Goal: Task Accomplishment & Management: Use online tool/utility

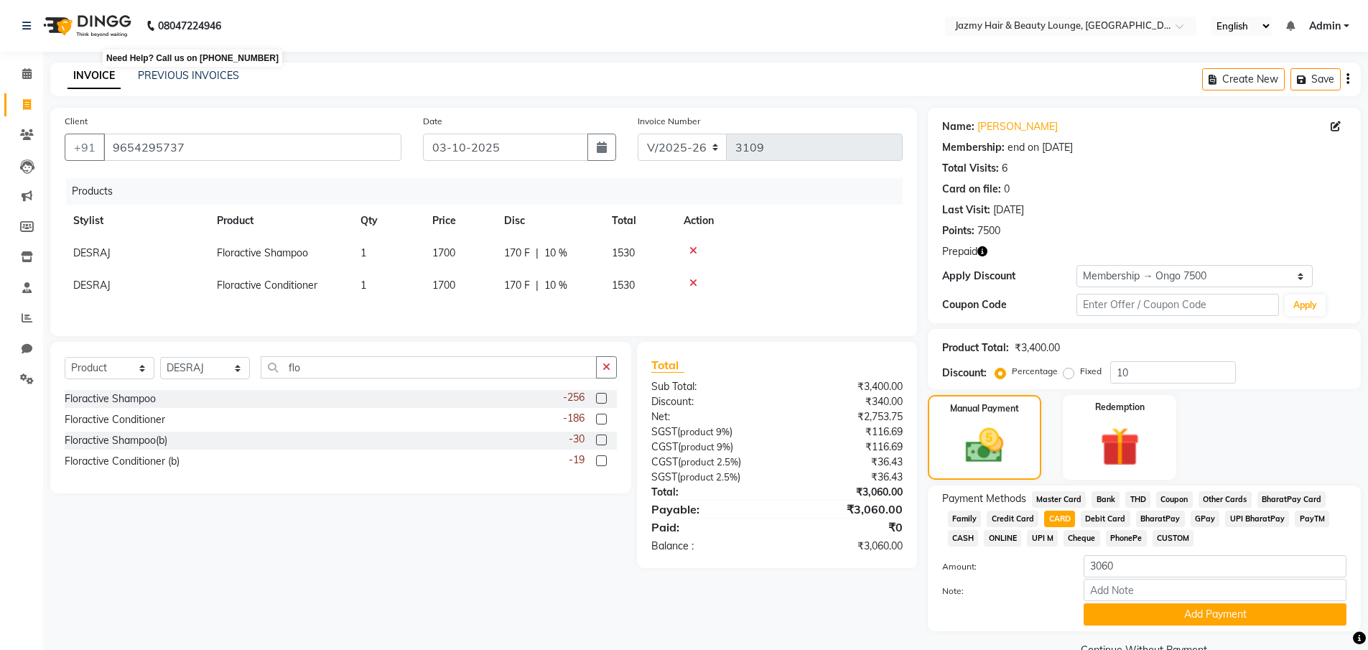
select select "759"
select select "product"
select select "12533"
select select "1: Object"
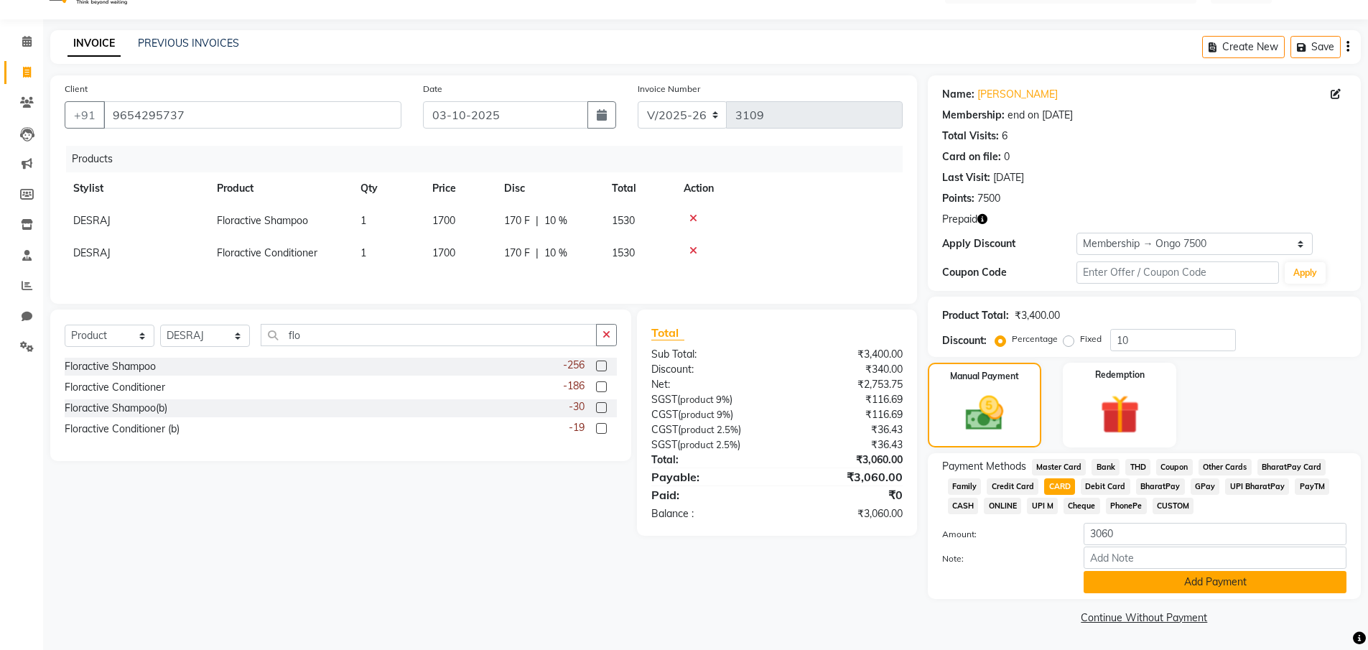
click at [1191, 582] on button "Add Payment" at bounding box center [1215, 582] width 263 height 22
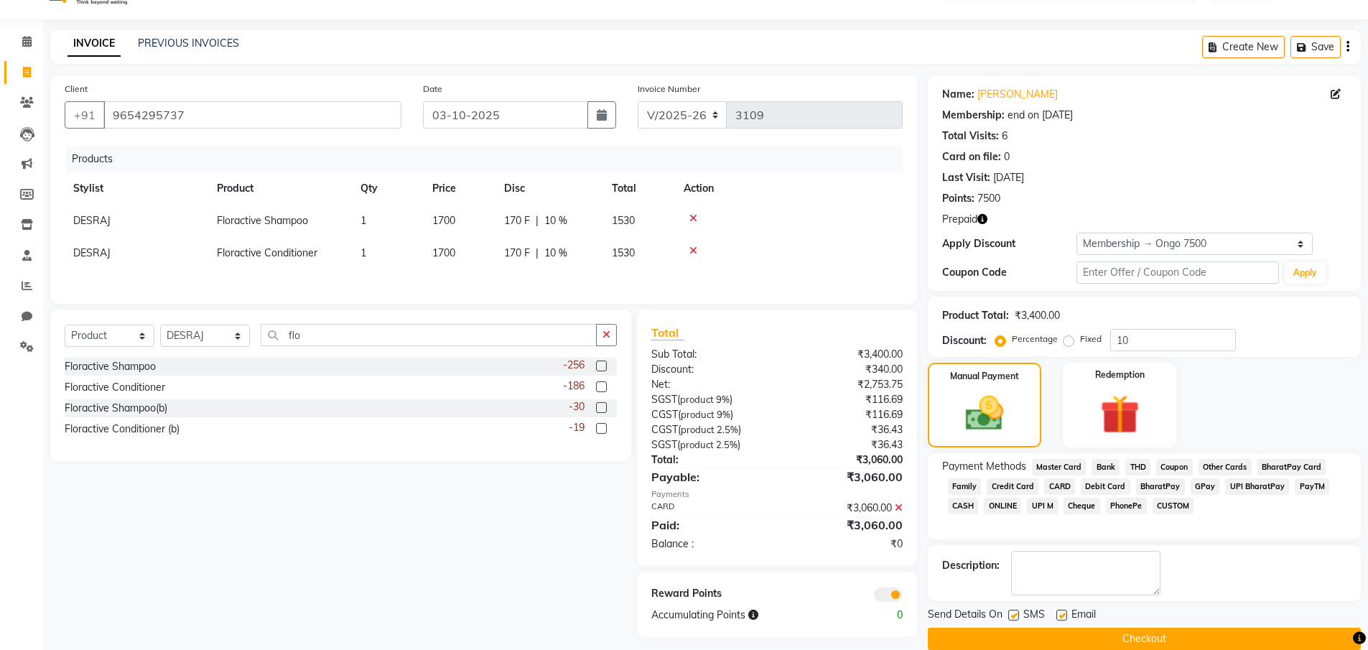
click at [1163, 638] on button "Checkout" at bounding box center [1144, 639] width 433 height 22
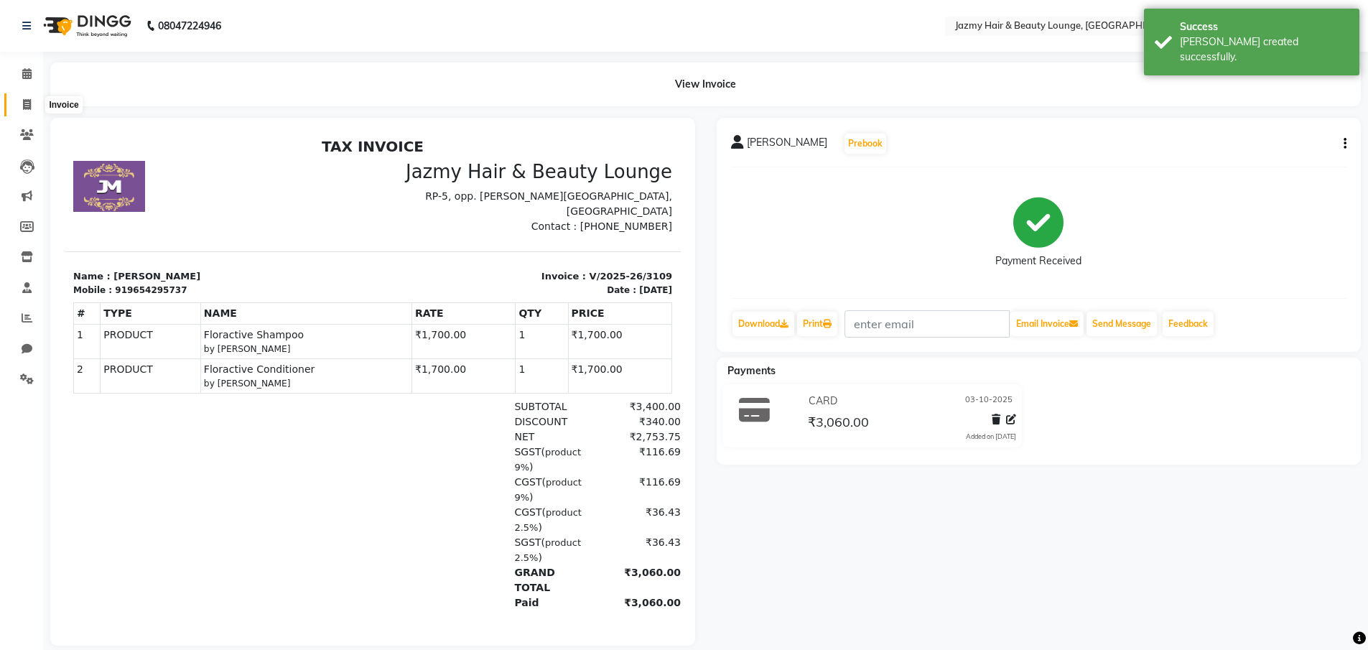
click at [25, 104] on icon at bounding box center [27, 104] width 8 height 11
select select "service"
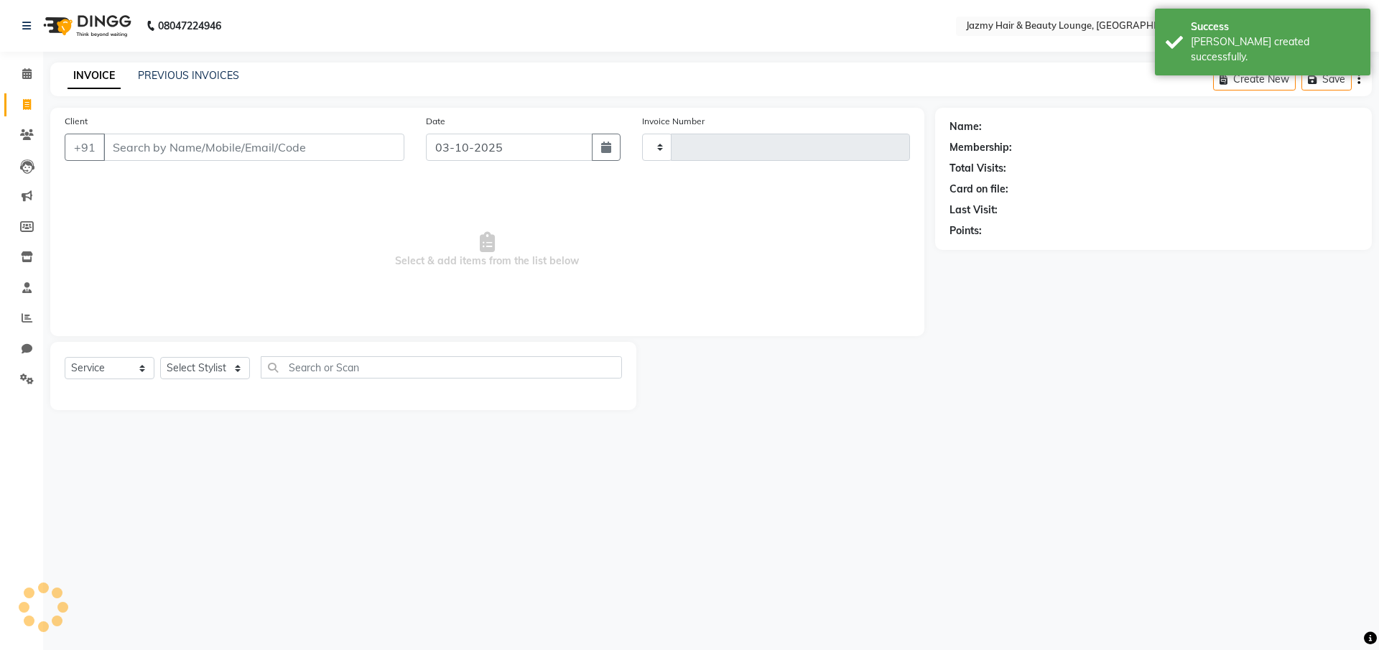
type input "3110"
select select "759"
click at [180, 154] on input "Client" at bounding box center [253, 147] width 301 height 27
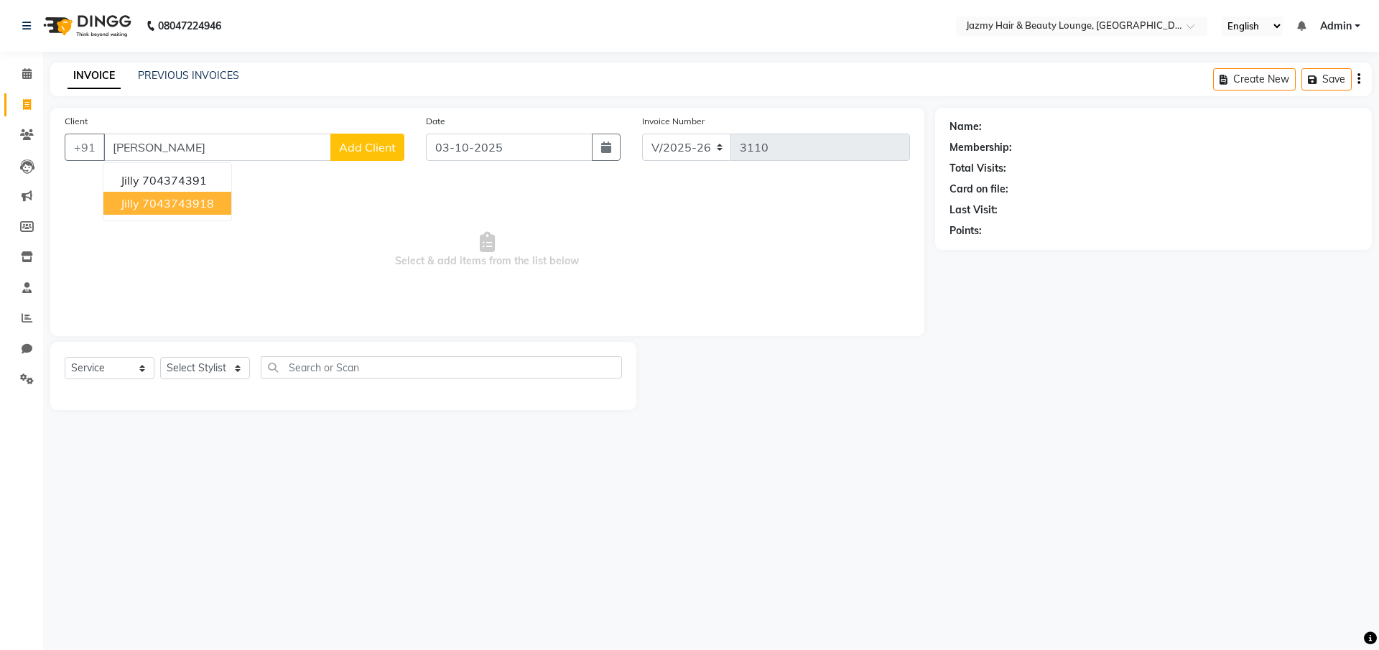
click at [207, 205] on ngb-highlight "7043743918" at bounding box center [178, 203] width 72 height 14
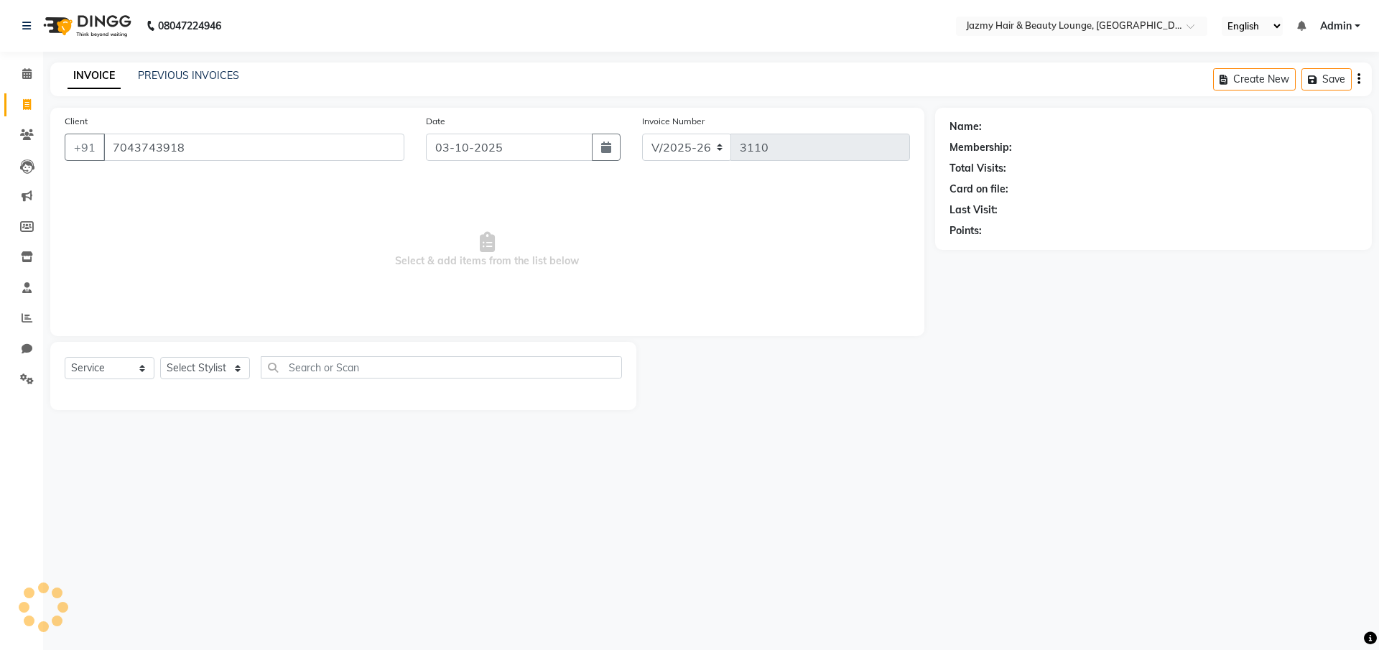
type input "7043743918"
click at [236, 367] on select "Select Stylist AMIT [PERSON_NAME] [PERSON_NAME] CHASHIKA [PERSON_NAME] [PERSON_…" at bounding box center [205, 368] width 90 height 22
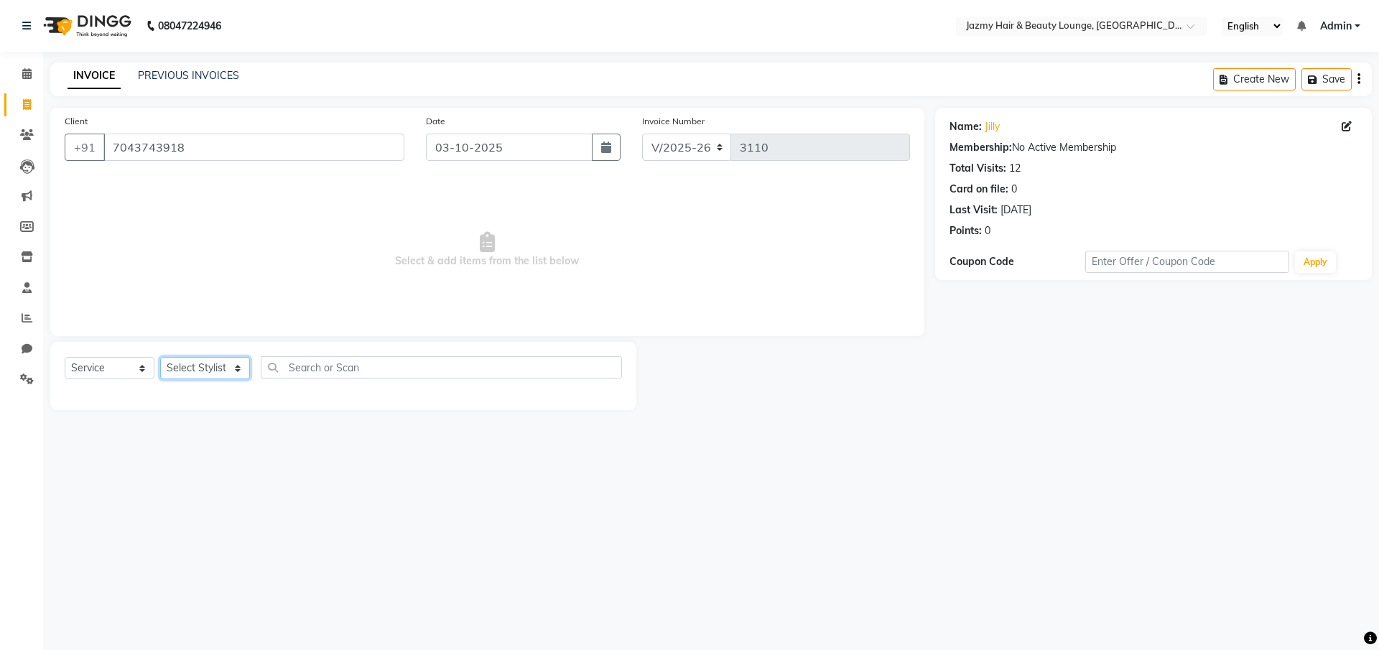
select select "44181"
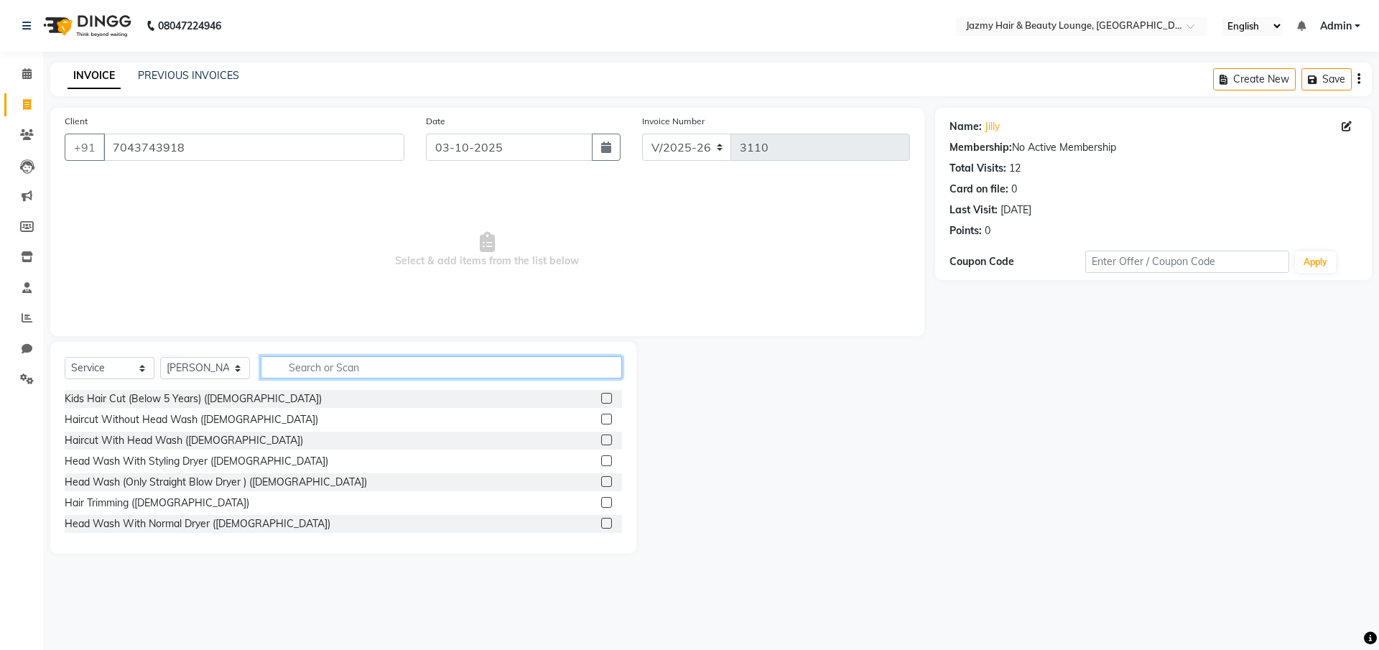
click at [304, 373] on input "text" at bounding box center [441, 367] width 361 height 22
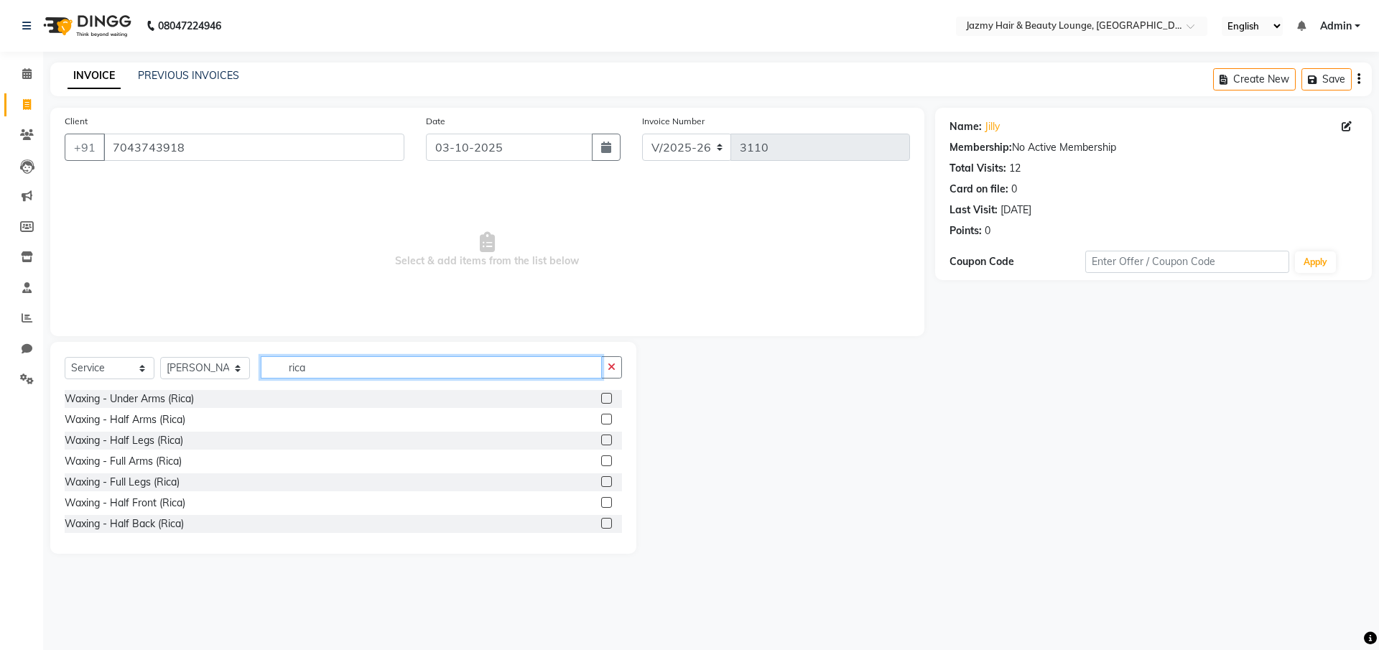
type input "rica"
click at [601, 460] on label at bounding box center [606, 460] width 11 height 11
click at [601, 460] on input "checkbox" at bounding box center [605, 461] width 9 height 9
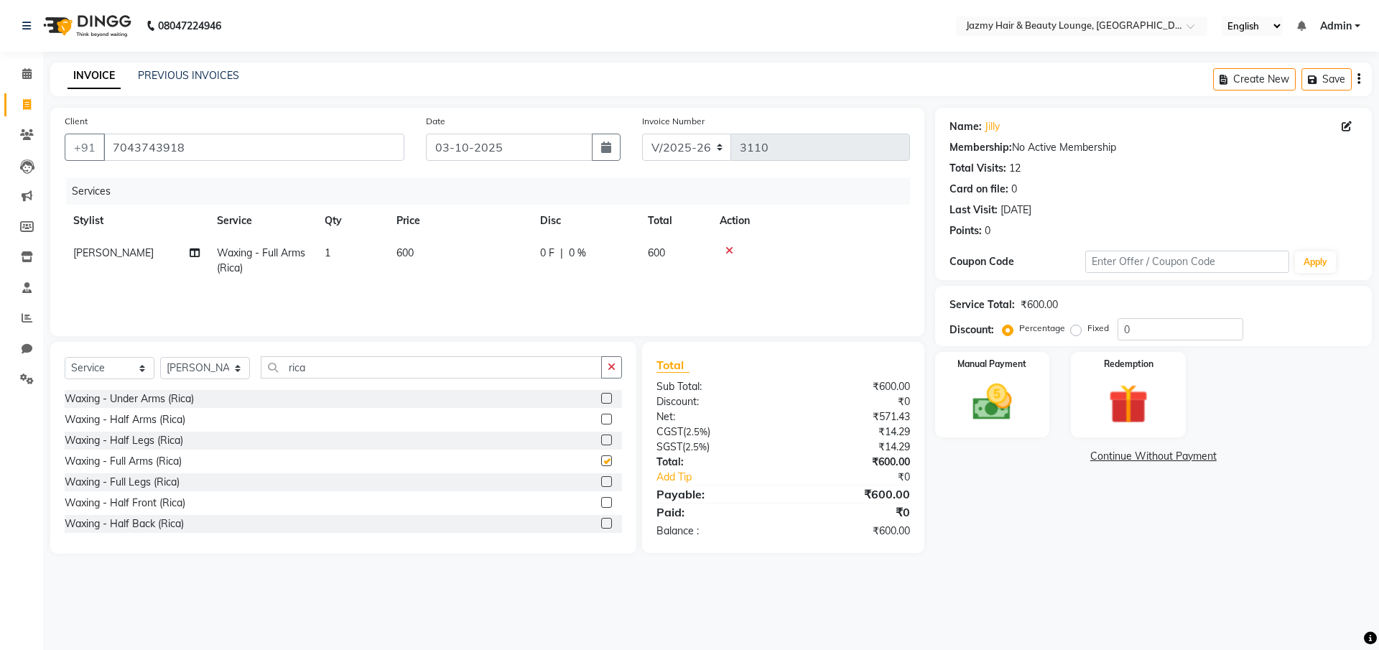
checkbox input "false"
click at [601, 482] on label at bounding box center [606, 481] width 11 height 11
click at [601, 482] on input "checkbox" at bounding box center [605, 482] width 9 height 9
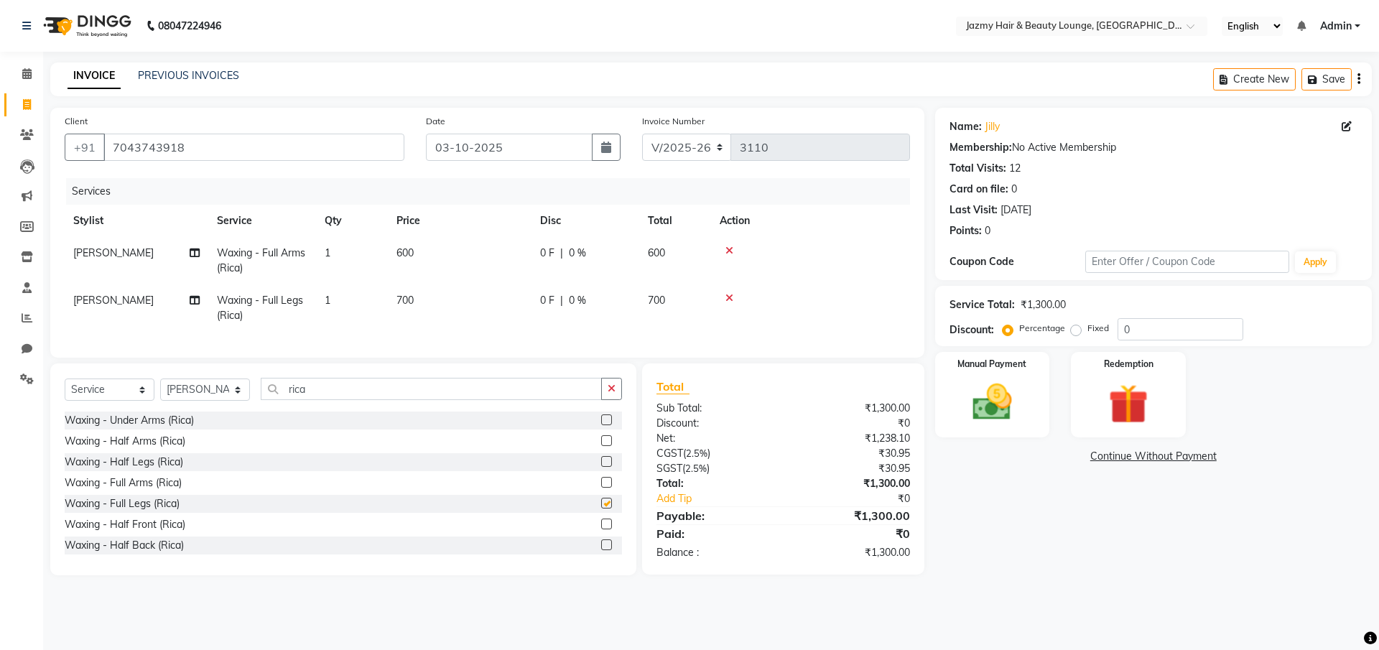
checkbox input "false"
click at [1119, 332] on input "0" at bounding box center [1180, 329] width 126 height 22
type input "20"
click at [963, 416] on img at bounding box center [992, 401] width 67 height 47
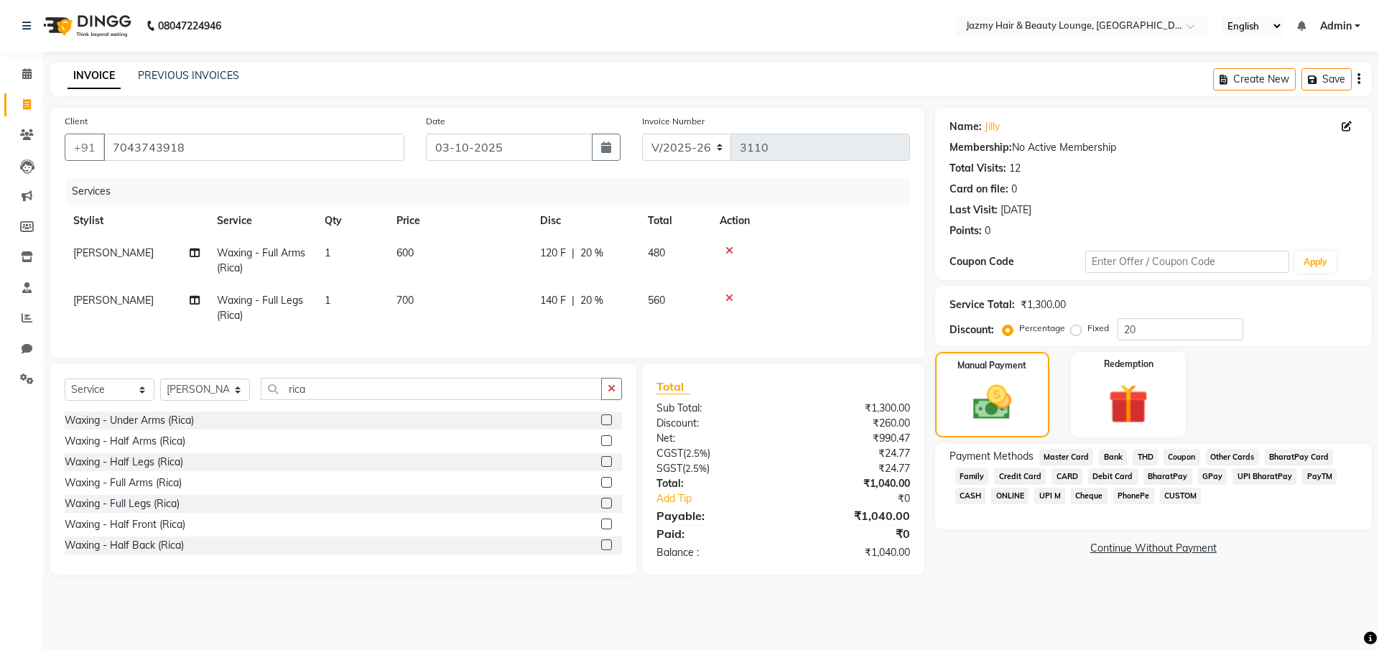
click at [1057, 495] on span "UPI M" at bounding box center [1049, 496] width 31 height 17
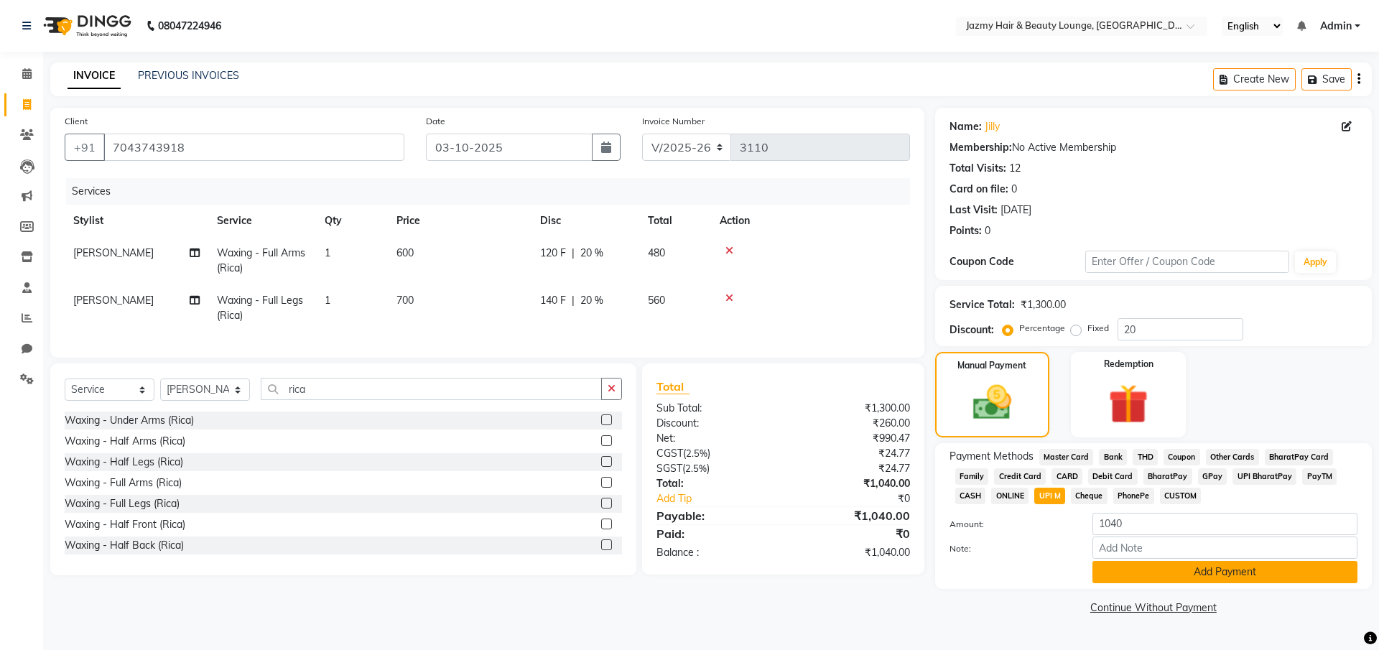
click at [1125, 562] on button "Add Payment" at bounding box center [1224, 572] width 265 height 22
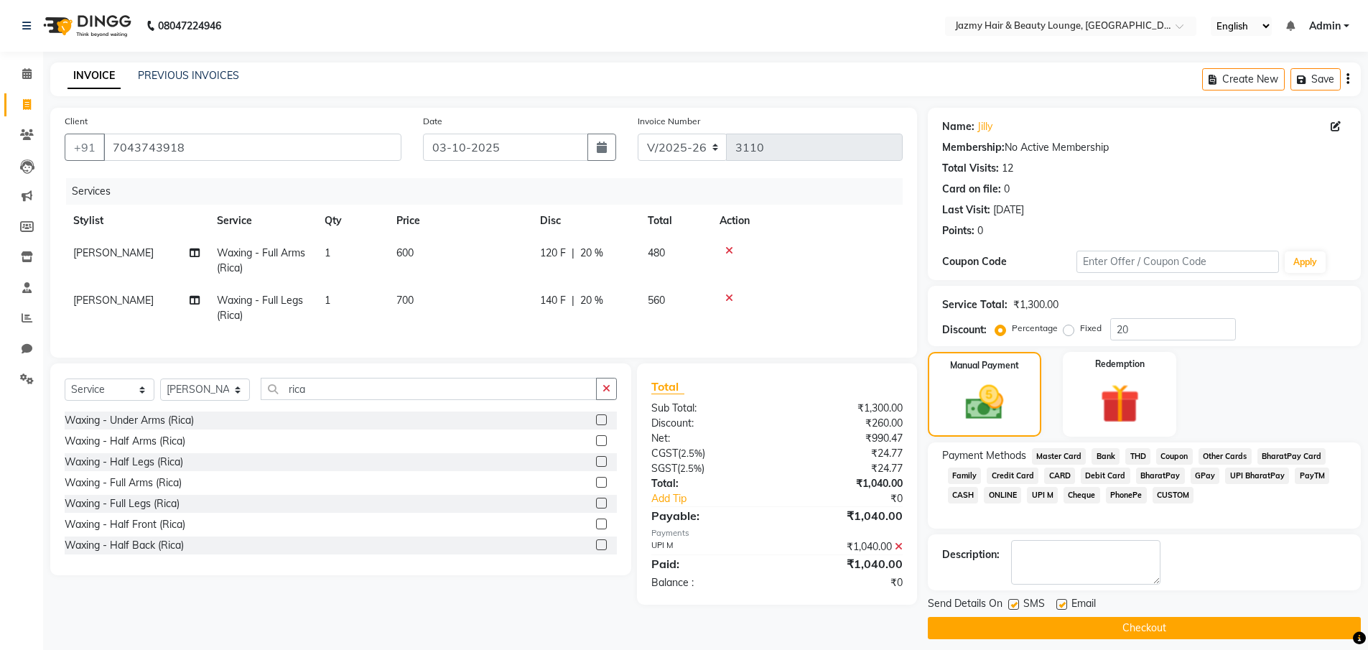
click at [1129, 629] on button "Checkout" at bounding box center [1144, 628] width 433 height 22
